Goal: Information Seeking & Learning: Learn about a topic

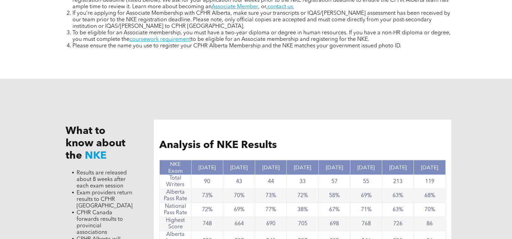
scroll to position [584, 0]
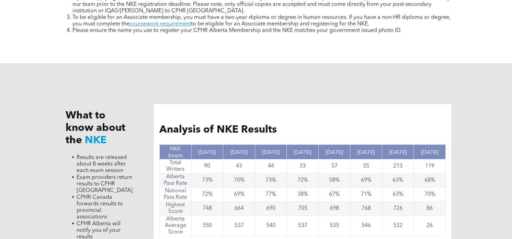
click at [461, 202] on div "What to know about the NKE Results are released about 8 weeks after each exam s…" at bounding box center [256, 181] width 412 height 237
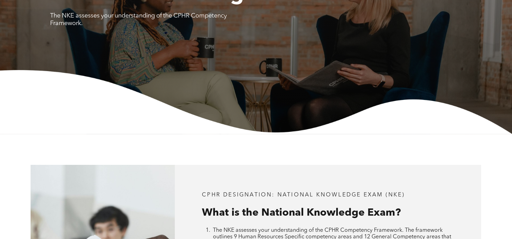
scroll to position [0, 0]
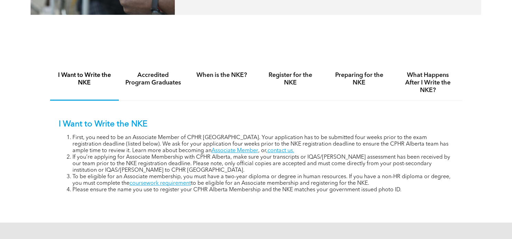
scroll to position [412, 0]
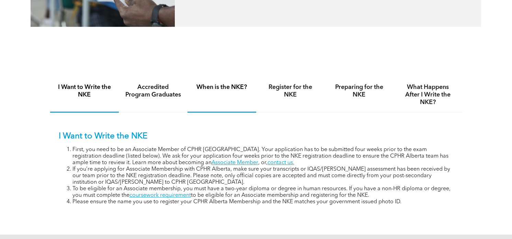
click at [219, 91] on h4 "When is the NKE?" at bounding box center [222, 87] width 56 height 8
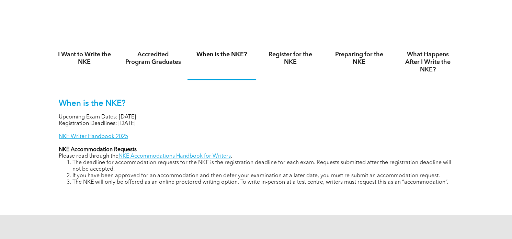
scroll to position [481, 0]
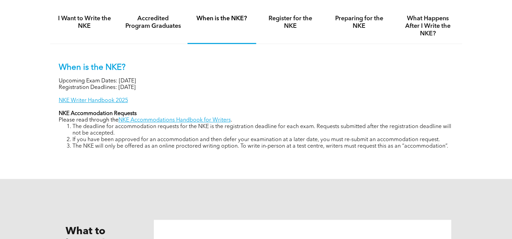
click at [499, 126] on div "I Want to Write the NKE Accredited Program Graduates When is the NKE? Register …" at bounding box center [256, 84] width 512 height 190
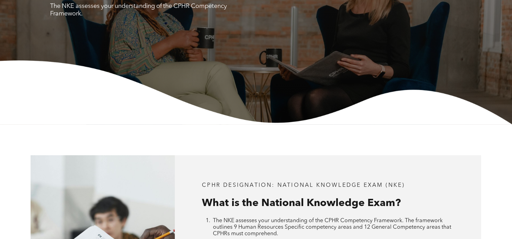
scroll to position [0, 0]
